Goal: Use online tool/utility: Utilize a website feature to perform a specific function

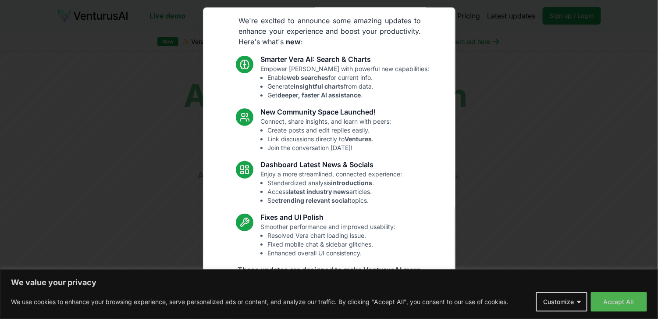
scroll to position [46, 0]
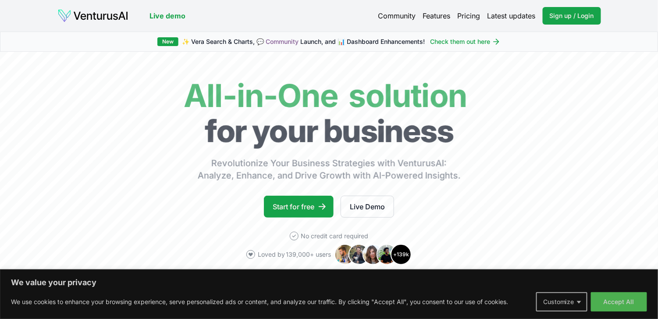
click at [571, 295] on button "Customize" at bounding box center [561, 301] width 51 height 19
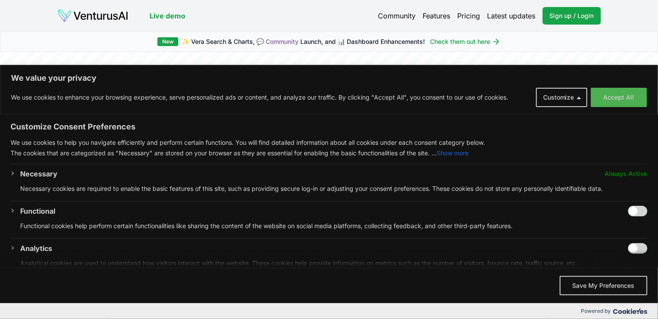
click at [628, 209] on input "Enable Functional" at bounding box center [637, 211] width 19 height 11
checkbox input "true"
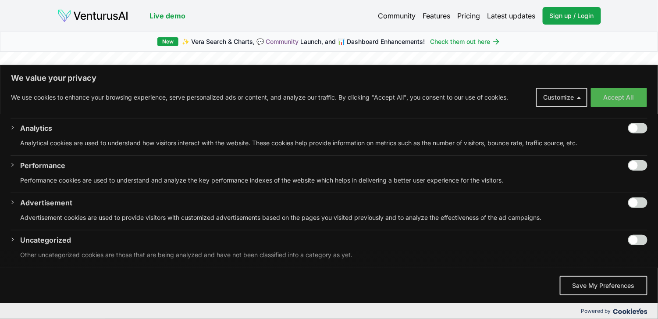
scroll to position [0, 0]
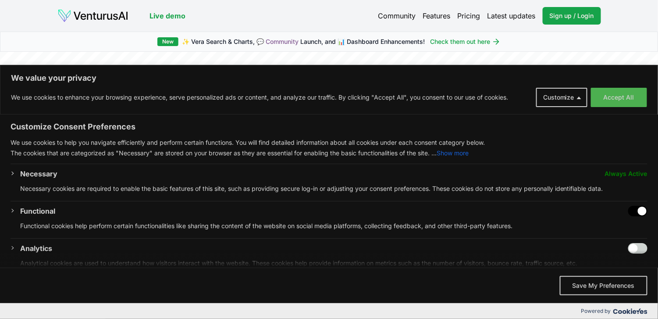
click at [628, 247] on input "Enable Analytics" at bounding box center [637, 248] width 19 height 11
click at [633, 244] on input "Disable Analytics" at bounding box center [637, 248] width 19 height 11
checkbox input "false"
click at [633, 209] on input "Disable Functional" at bounding box center [637, 211] width 19 height 11
checkbox input "false"
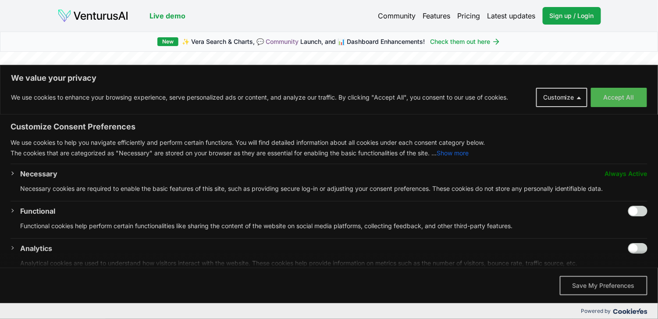
click at [602, 287] on button "Save My Preferences" at bounding box center [604, 285] width 88 height 19
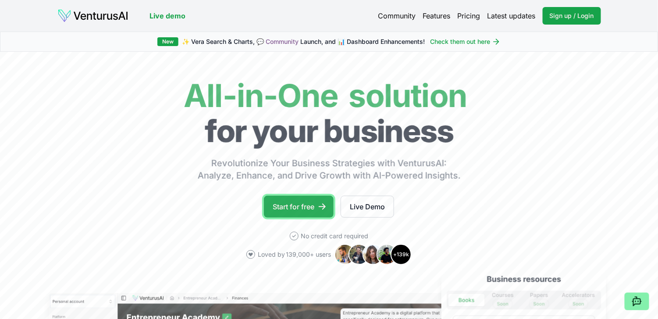
click at [295, 205] on link "Start for free" at bounding box center [299, 206] width 70 height 22
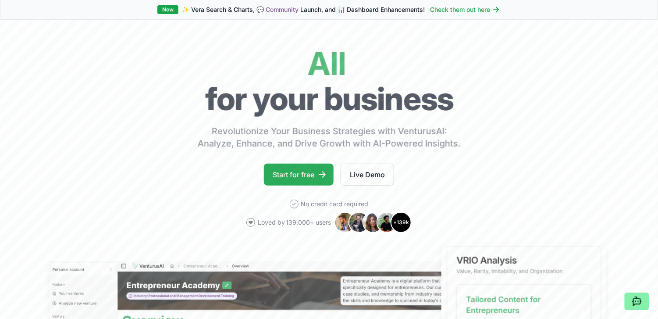
scroll to position [44, 0]
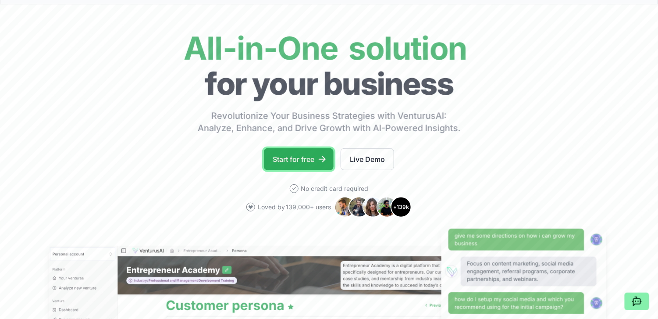
click at [302, 157] on link "Start for free" at bounding box center [299, 159] width 70 height 22
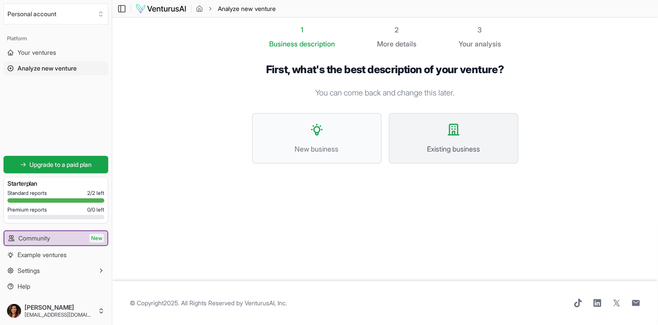
click at [453, 138] on button "Existing business" at bounding box center [454, 138] width 130 height 51
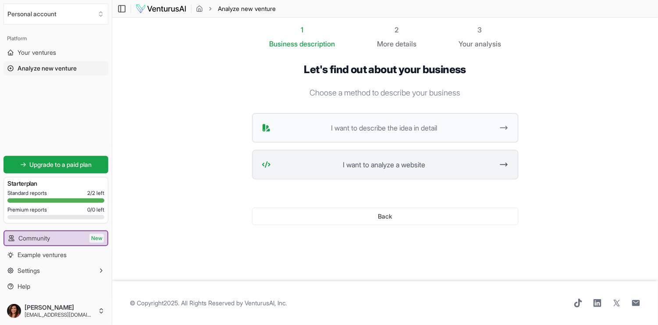
click at [419, 163] on span "I want to analyze a website" at bounding box center [384, 165] width 220 height 11
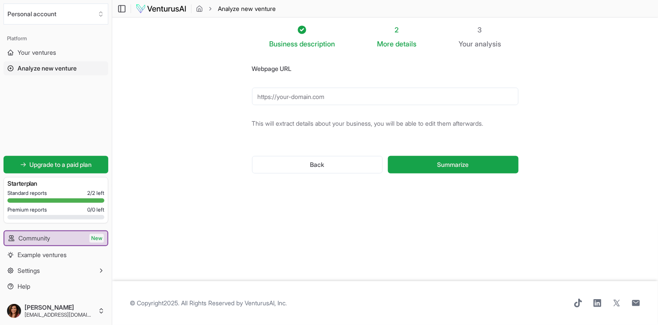
click at [268, 100] on input "Webpage URL" at bounding box center [385, 97] width 266 height 18
paste input "[URL][DOMAIN_NAME]"
type input "[URL][DOMAIN_NAME]"
click at [458, 164] on span "Summarize" at bounding box center [453, 164] width 32 height 9
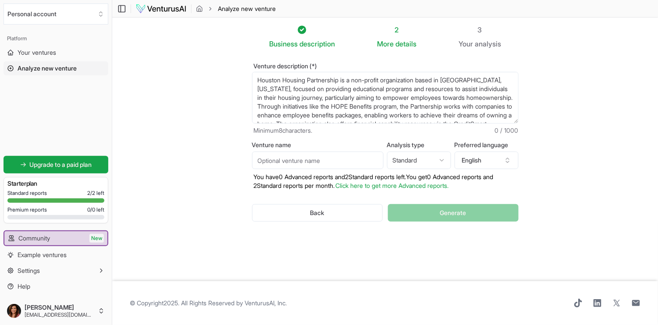
click at [447, 215] on div "Back Generate" at bounding box center [385, 213] width 266 height 46
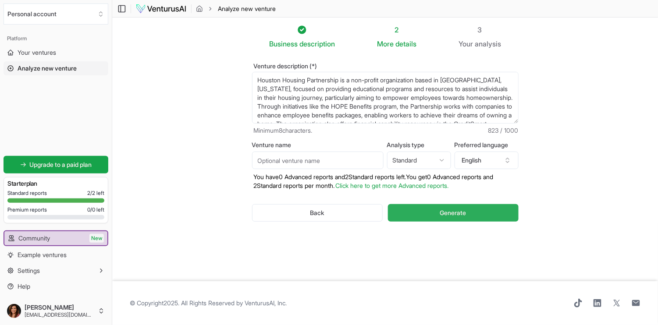
click at [458, 213] on span "Generate" at bounding box center [453, 213] width 26 height 9
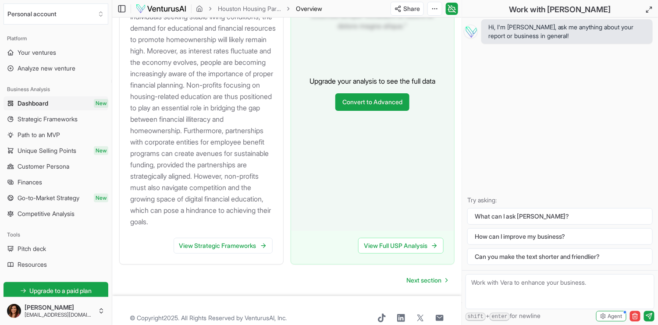
scroll to position [1153, 0]
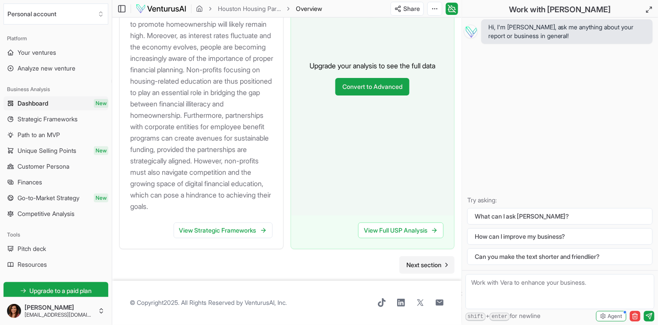
click at [421, 264] on span "Next section" at bounding box center [423, 265] width 35 height 9
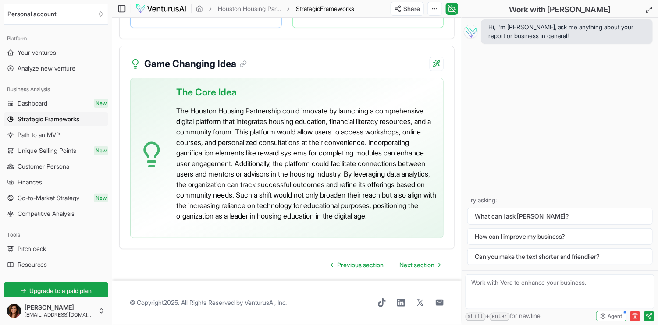
scroll to position [2400, 0]
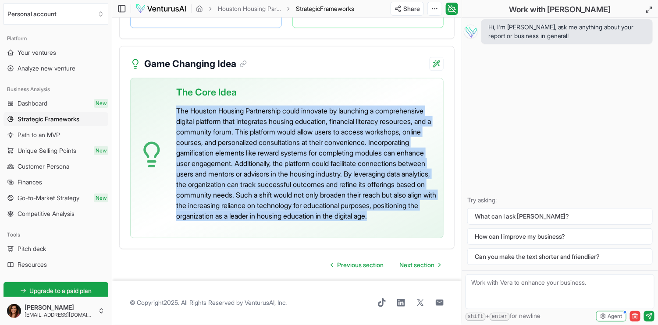
drag, startPoint x: 177, startPoint y: 99, endPoint x: 349, endPoint y: 219, distance: 209.0
click at [349, 219] on p "The Houston Housing Partnership could innovate by launching a comprehensive dig…" at bounding box center [306, 164] width 260 height 116
drag, startPoint x: 349, startPoint y: 219, endPoint x: 291, endPoint y: 174, distance: 73.0
copy p "The Houston Housing Partnership could innovate by launching a comprehensive dig…"
click at [415, 266] on span "Next section" at bounding box center [416, 265] width 35 height 9
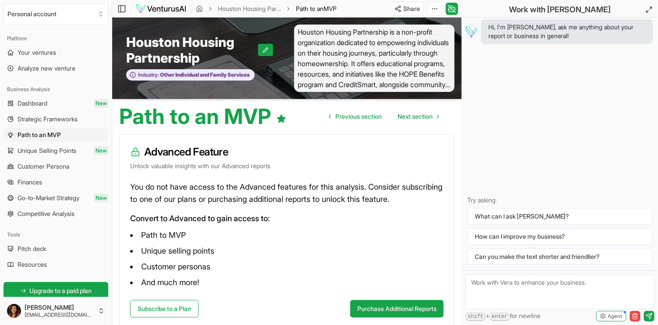
scroll to position [54, 0]
